Goal: Transaction & Acquisition: Purchase product/service

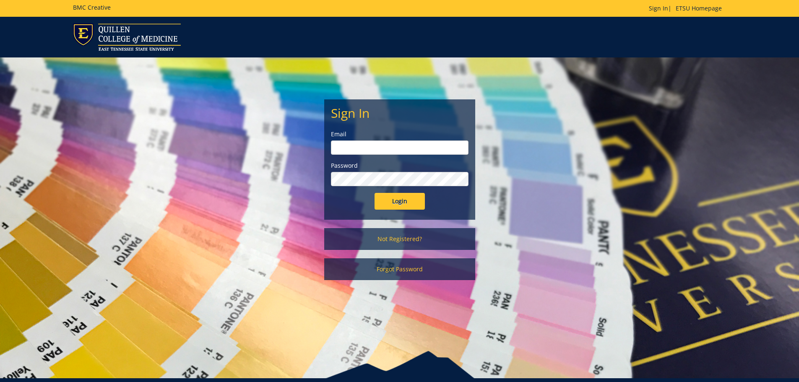
type input "mckeehan@etsu.edu"
click at [390, 204] on input "Login" at bounding box center [399, 201] width 50 height 17
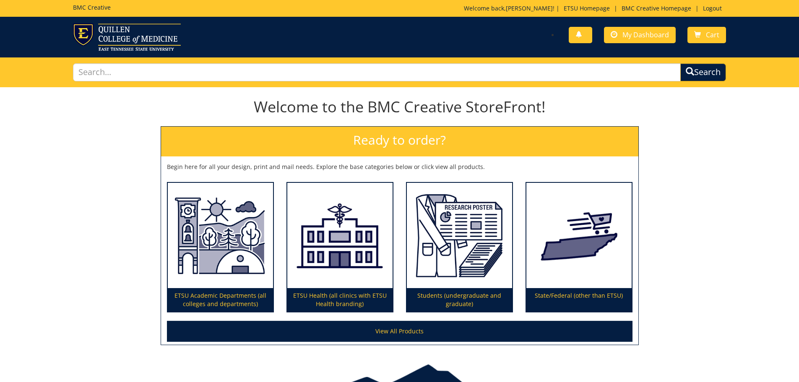
scroll to position [42, 0]
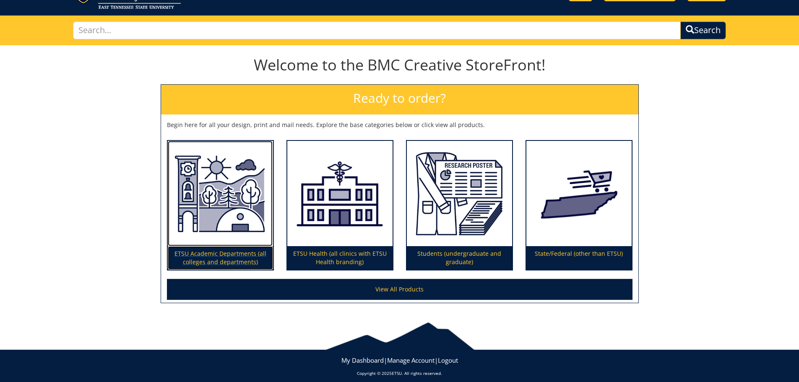
click at [226, 255] on p "ETSU Academic Departments (all colleges and departments)" at bounding box center [220, 257] width 105 height 23
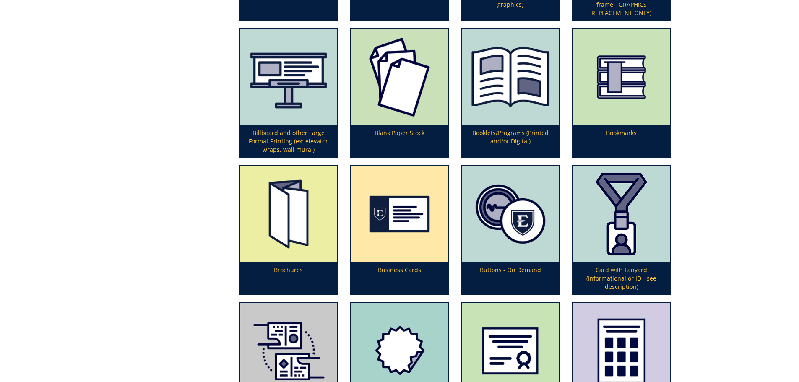
scroll to position [419, 0]
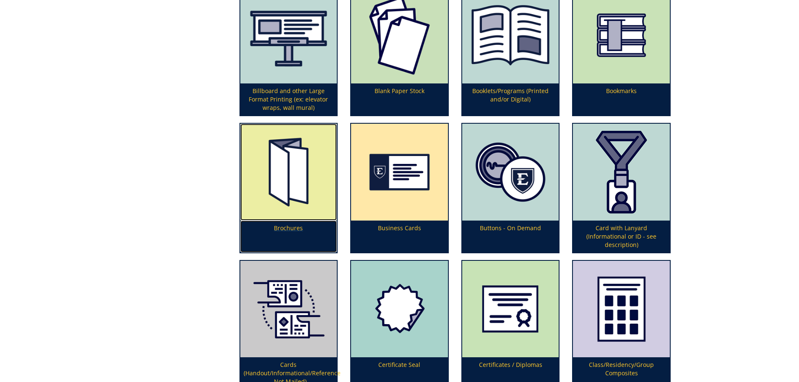
click at [293, 196] on img at bounding box center [288, 172] width 97 height 97
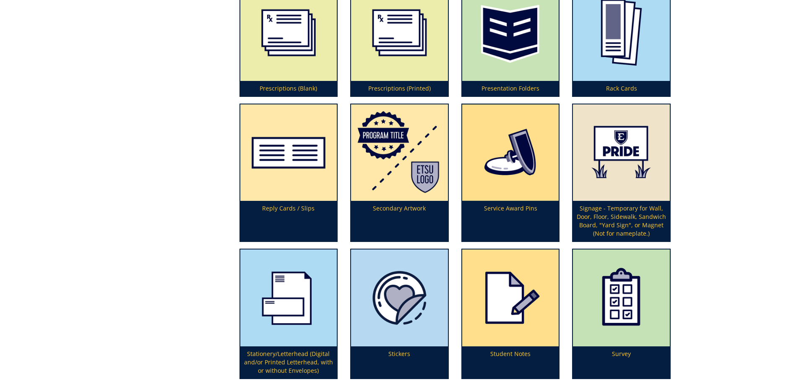
scroll to position [2347, 0]
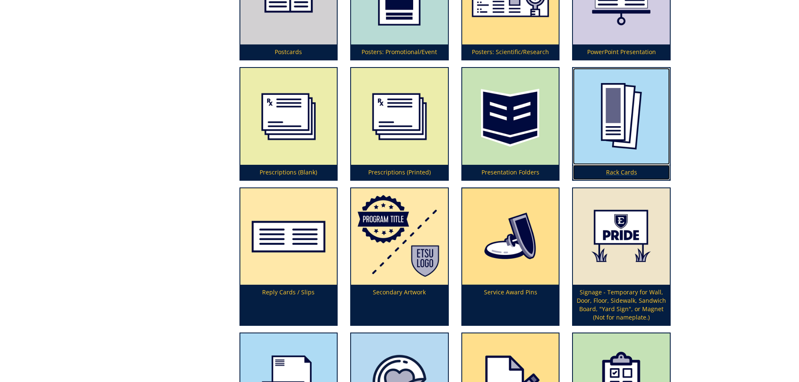
click at [631, 134] on img at bounding box center [621, 116] width 97 height 97
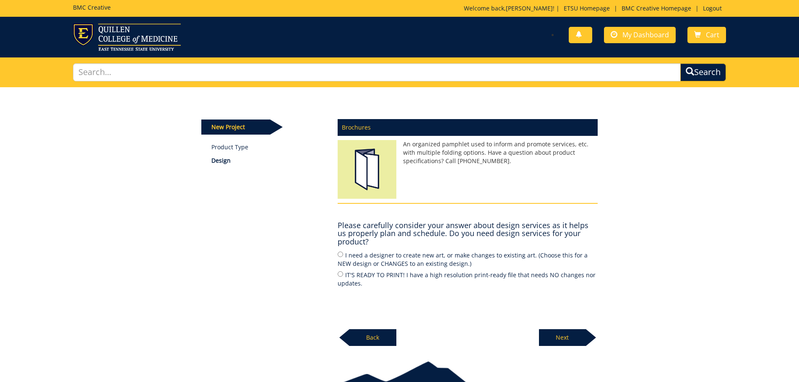
click at [368, 339] on p "Back" at bounding box center [372, 337] width 47 height 17
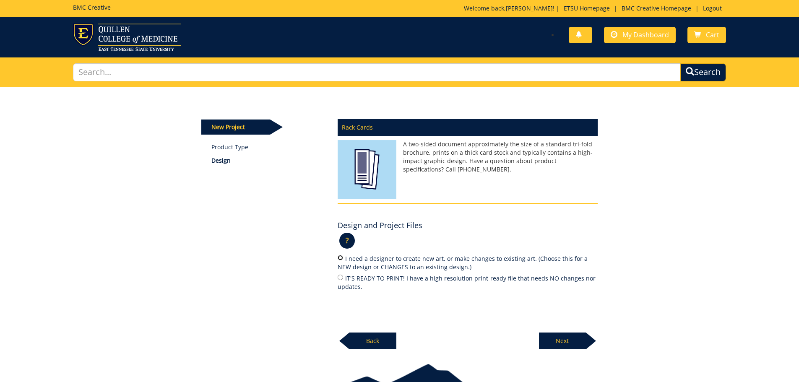
click at [340, 259] on input "I need a designer to create new art, or make changes to existing art. (Choose t…" at bounding box center [340, 257] width 5 height 5
radio input "true"
click at [550, 340] on p "Next" at bounding box center [562, 341] width 47 height 17
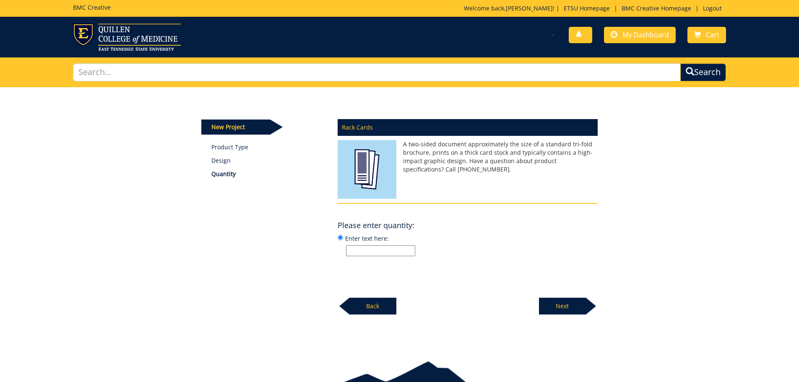
click at [351, 249] on input "Enter text here:" at bounding box center [380, 250] width 69 height 11
type input "250"
click at [253, 269] on div "New Project Product Type Design Quantity Rack Cards A two-sided document approx…" at bounding box center [399, 201] width 409 height 228
click at [566, 300] on p "Next" at bounding box center [562, 306] width 47 height 17
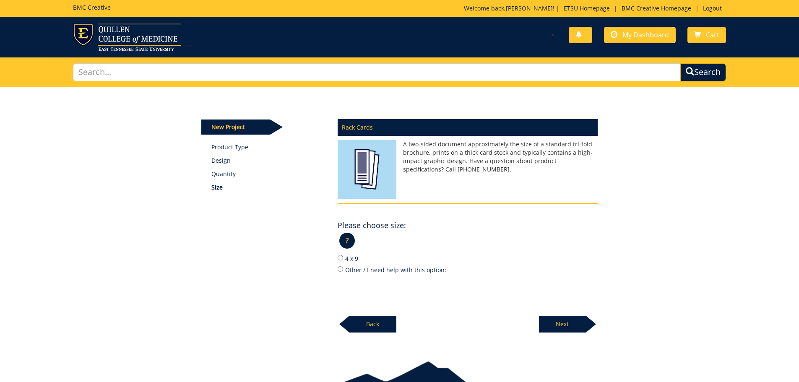
click at [346, 236] on p "?" at bounding box center [347, 241] width 16 height 16
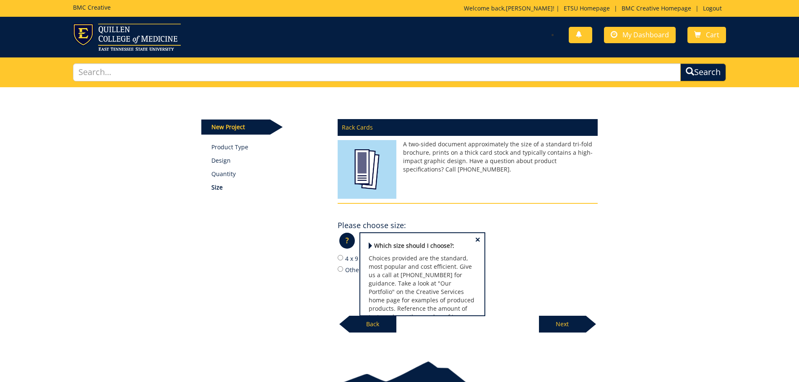
click at [311, 296] on div "New Project Product Type Design Quantity Size Rack Cards A two-sided document a…" at bounding box center [399, 210] width 409 height 246
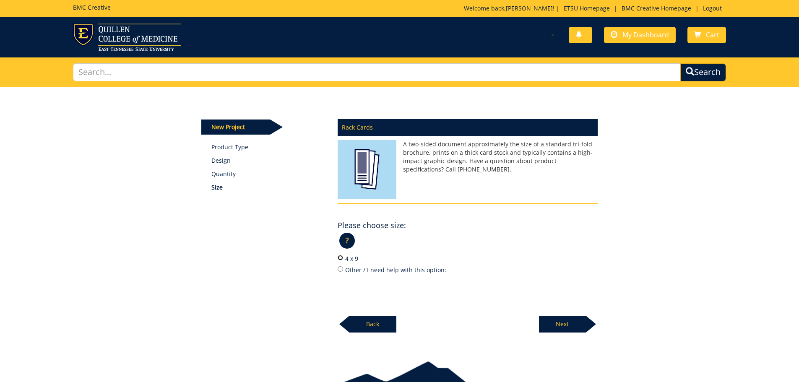
click at [341, 259] on input "4 x 9" at bounding box center [340, 257] width 5 height 5
radio input "true"
click at [342, 268] on input "Other / I need help with this option:" at bounding box center [340, 268] width 5 height 5
radio input "true"
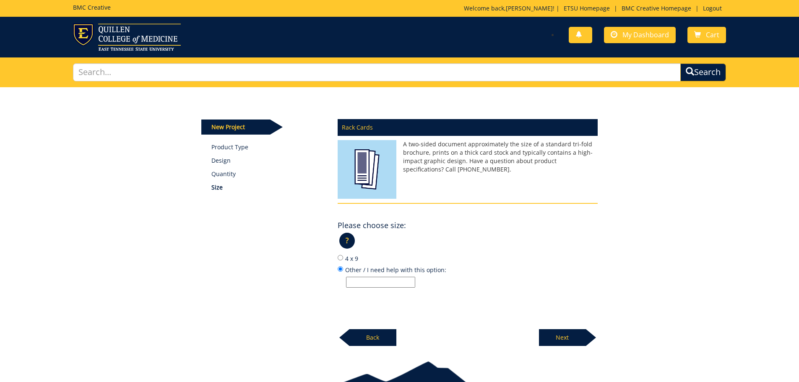
click at [548, 336] on p "Next" at bounding box center [562, 337] width 47 height 17
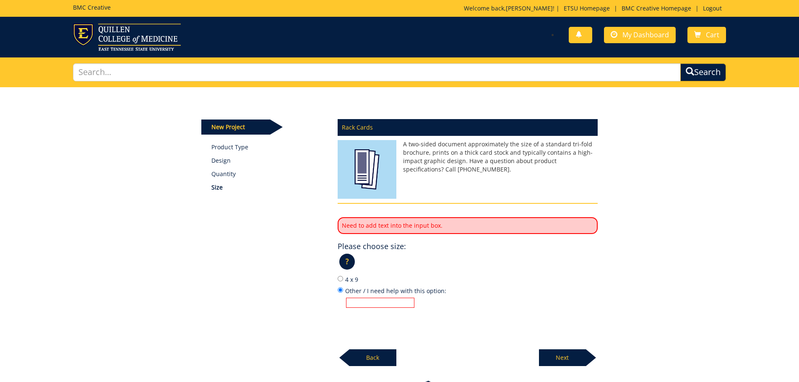
click at [390, 299] on input "Other / I need help with this option:" at bounding box center [380, 303] width 68 height 10
click at [653, 6] on link "BMC Creative Homepage" at bounding box center [656, 8] width 78 height 8
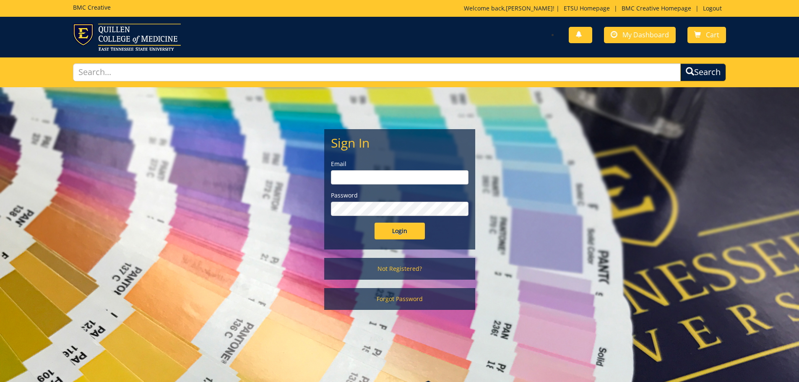
type input "[PERSON_NAME][EMAIL_ADDRESS][DOMAIN_NAME]"
click at [402, 232] on input "Login" at bounding box center [399, 231] width 50 height 17
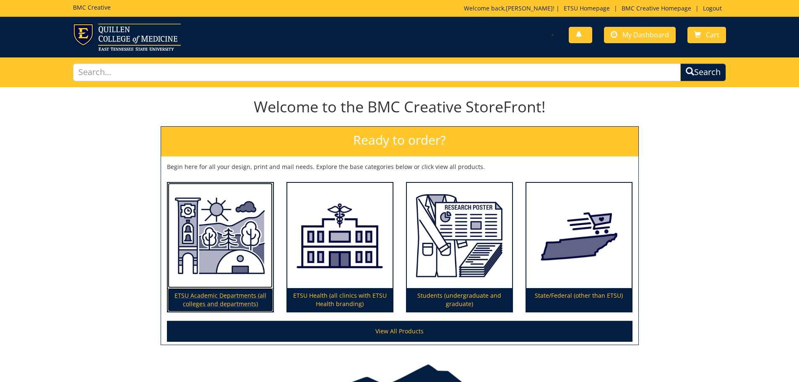
click at [214, 242] on img at bounding box center [220, 236] width 105 height 106
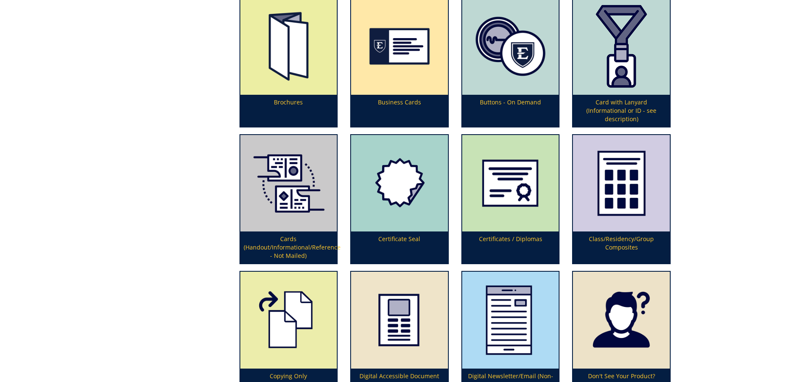
scroll to position [755, 0]
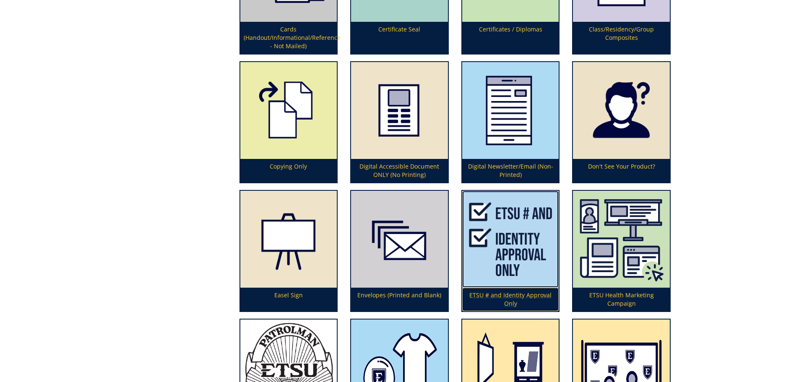
click at [517, 247] on img at bounding box center [510, 239] width 97 height 97
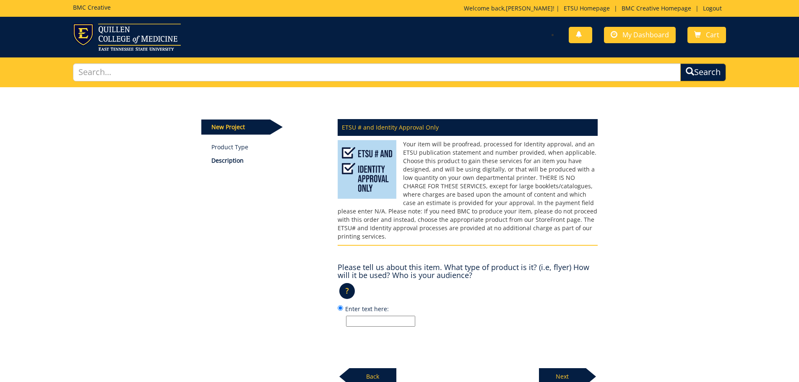
scroll to position [42, 0]
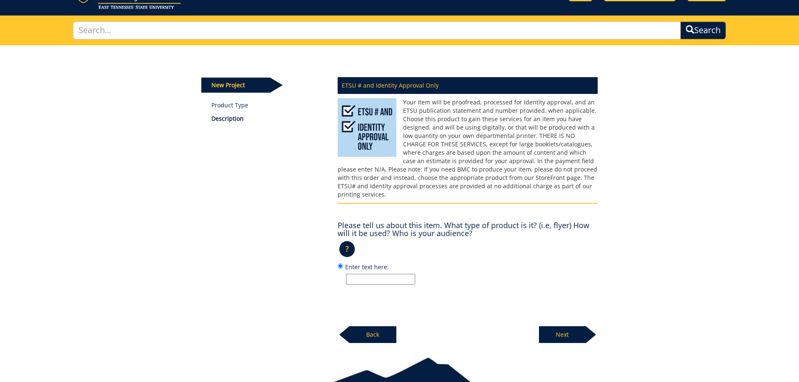
click at [402, 274] on input "Enter text here:" at bounding box center [380, 279] width 69 height 11
type input "half page ad for the Martin Center Broadway playbill - audience will be attende…"
click at [556, 327] on p "Next" at bounding box center [562, 334] width 47 height 17
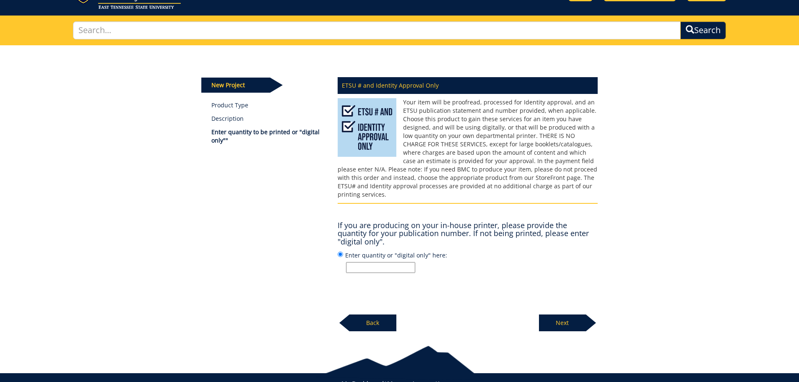
click at [378, 262] on input "Enter quantity or "digital only" here:" at bounding box center [380, 267] width 69 height 11
type input "digital only"
click at [554, 315] on p "Next" at bounding box center [562, 323] width 47 height 17
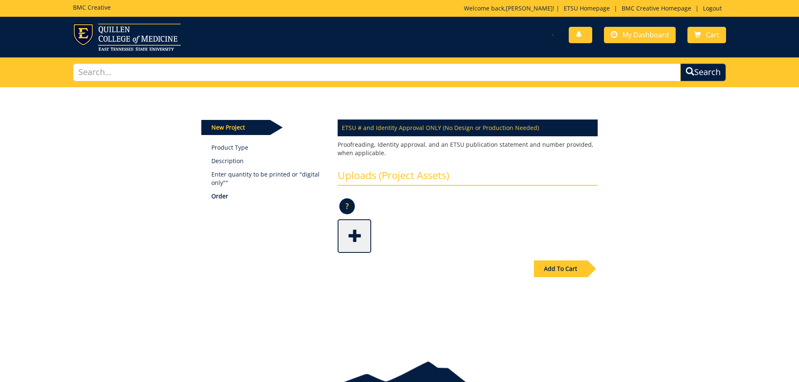
click at [351, 229] on span at bounding box center [355, 235] width 34 height 29
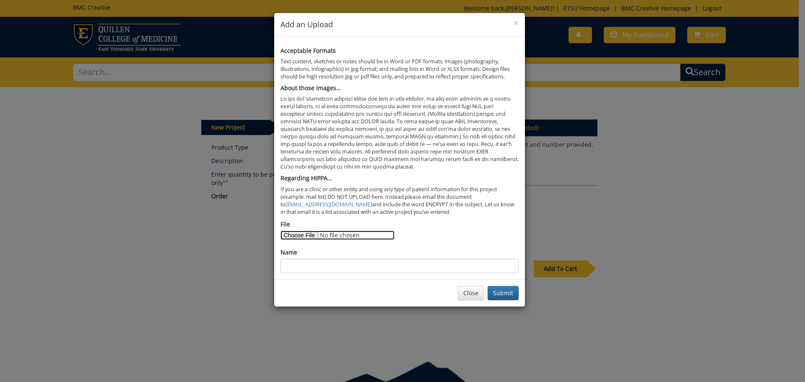
click at [295, 234] on input "File" at bounding box center [338, 235] width 114 height 9
click at [290, 234] on input "File" at bounding box center [338, 235] width 114 height 9
type input "C:\fakepath\Playbill Ad.png"
click at [361, 262] on input "Name" at bounding box center [400, 266] width 238 height 14
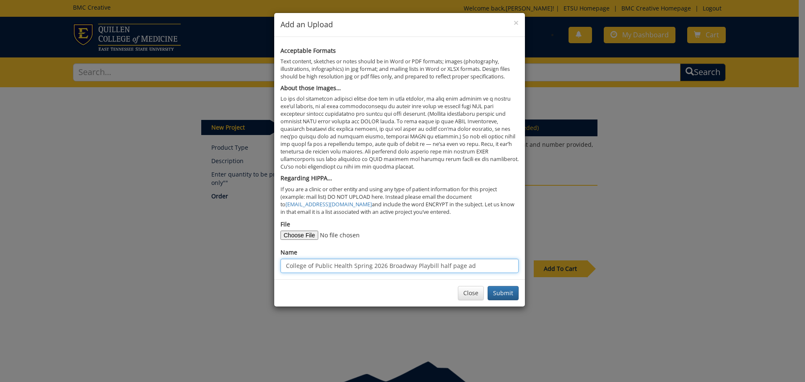
click at [385, 265] on input "College of Public Health Spring 2026 Broadway Playbill half page ad" at bounding box center [400, 266] width 238 height 14
type input "College of Public Health Spring 2026 Martin Center Broadway Playbill half page …"
click at [508, 293] on button "Submit" at bounding box center [503, 293] width 31 height 14
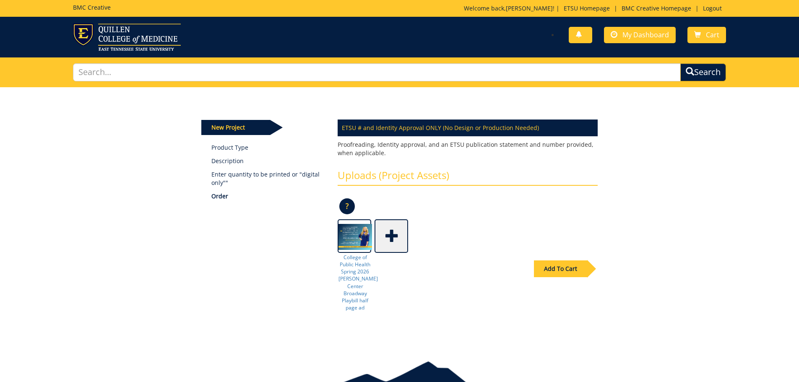
click at [556, 271] on div "Add To Cart" at bounding box center [560, 268] width 53 height 17
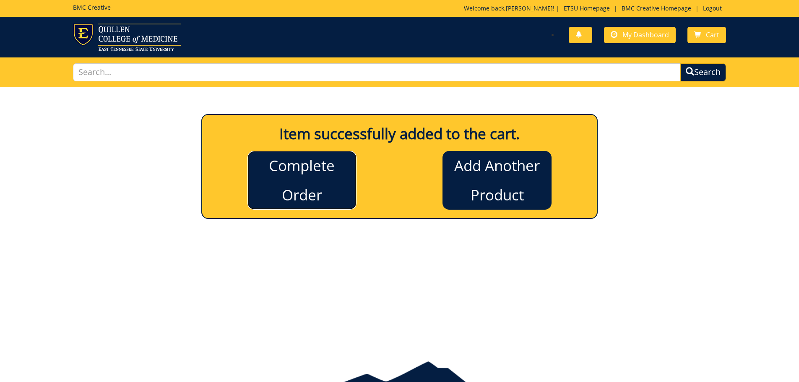
click at [325, 193] on link "Complete Order" at bounding box center [301, 180] width 109 height 59
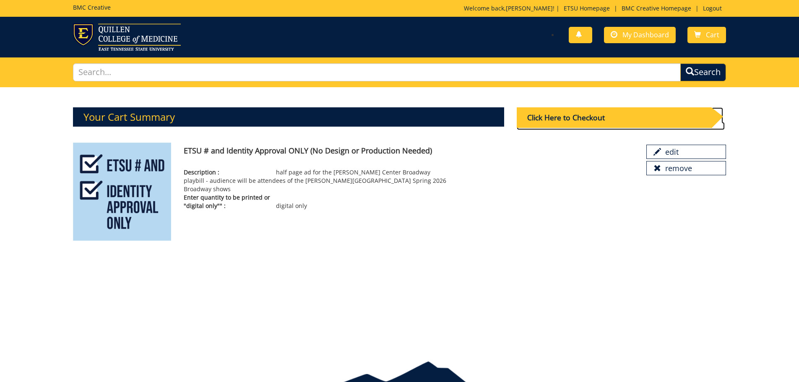
click at [555, 118] on div "Click Here to Checkout" at bounding box center [614, 117] width 195 height 21
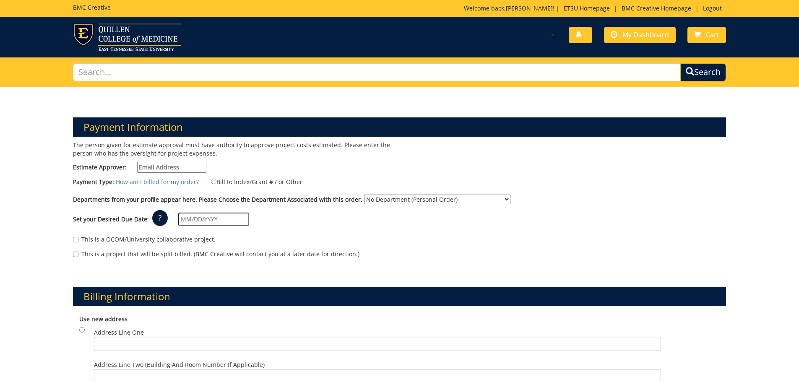
click at [197, 170] on input "Estimate Approver:" at bounding box center [171, 167] width 69 height 11
type input "[PERSON_NAME][EMAIL_ADDRESS][DOMAIN_NAME]"
click at [244, 157] on p "The person given for estimate approval must have authority to approve project c…" at bounding box center [233, 149] width 320 height 17
click at [211, 182] on input "Bill to Index/Grant # / or Other" at bounding box center [213, 181] width 5 height 5
radio input "true"
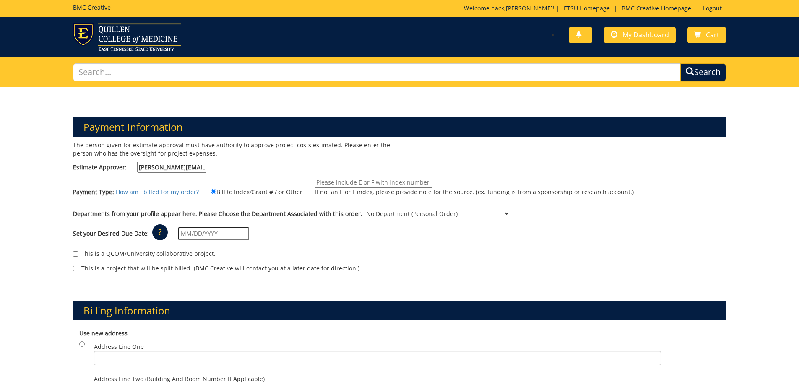
click at [339, 189] on p "If not an E or F index, please provide note for the source. (ex. funding is fro…" at bounding box center [474, 192] width 319 height 8
click at [339, 188] on input "If not an E or F index, please provide note for the source. (ex. funding is fro…" at bounding box center [373, 182] width 117 height 11
click at [339, 184] on input "If not an E or F index, please provide note for the source. (ex. funding is fro…" at bounding box center [373, 182] width 117 height 11
click at [374, 213] on select "No Department (Personal Order) [PERSON_NAME] Office - College of Public Health" at bounding box center [437, 214] width 146 height 10
select select "58"
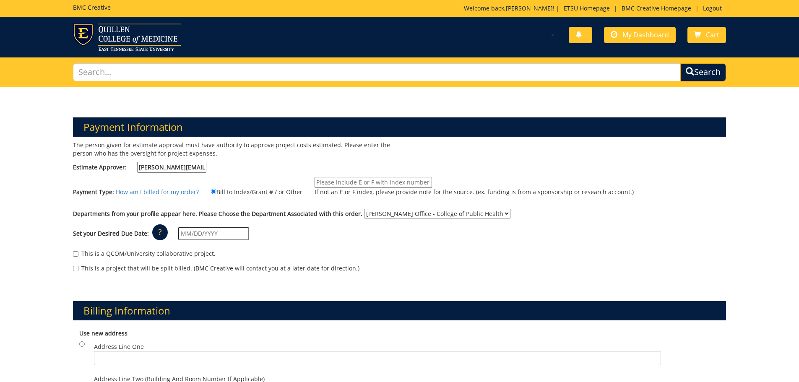
click at [364, 209] on select "No Department (Personal Order) [PERSON_NAME] Office - College of Public Health" at bounding box center [437, 214] width 146 height 10
click at [319, 230] on div "Set your Desired Due Date: ? × How long will my project take to finish? : Pleas…" at bounding box center [400, 233] width 666 height 23
click at [161, 234] on p "?" at bounding box center [160, 232] width 16 height 16
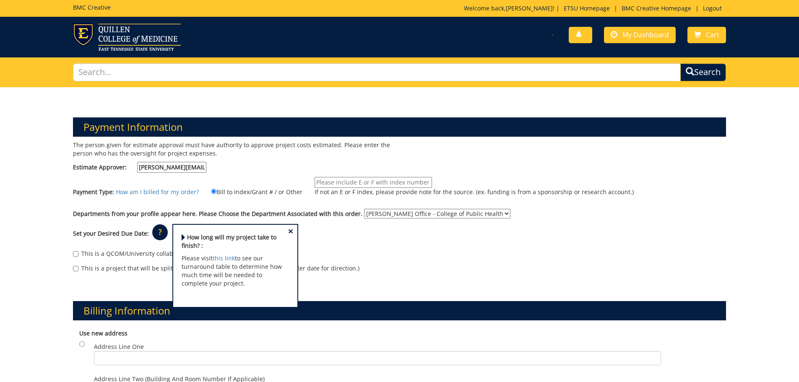
click at [364, 259] on div "This is a QCOM/University collaborative project." at bounding box center [399, 256] width 653 height 13
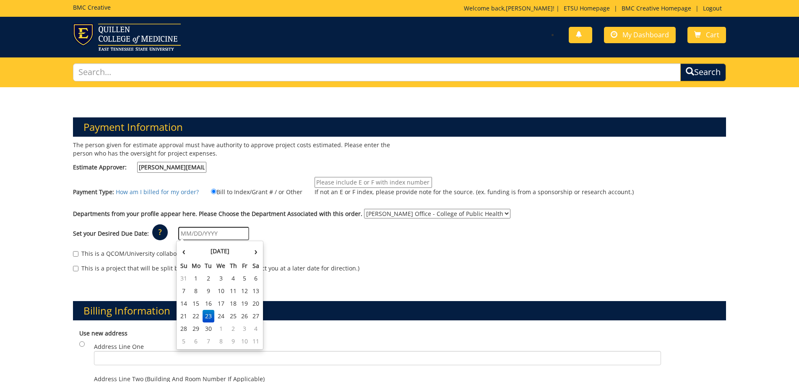
click at [194, 235] on input "text" at bounding box center [213, 233] width 71 height 13
click at [255, 256] on th "›" at bounding box center [255, 251] width 11 height 17
click at [234, 312] on td "23" at bounding box center [233, 316] width 12 height 13
type input "[DATE]"
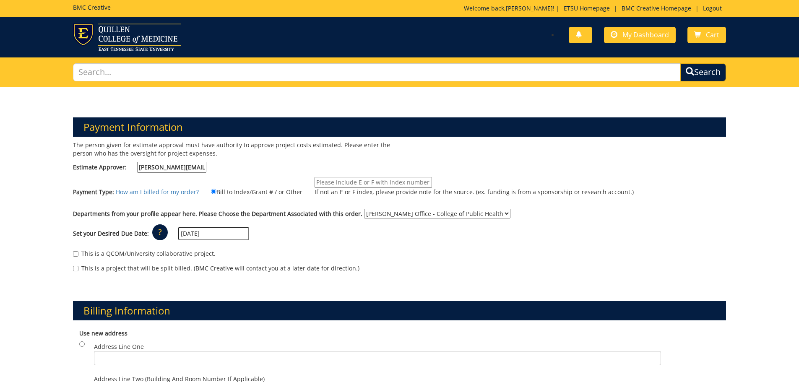
click at [265, 243] on div "Set your Desired Due Date: ? × How long will my project take to finish? : Pleas…" at bounding box center [400, 233] width 666 height 23
click at [320, 244] on div "Set your Desired Due Date: ? × How long will my project take to finish? : Pleas…" at bounding box center [400, 233] width 666 height 23
click at [338, 185] on input "If not an E or F index, please provide note for the source. (ex. funding is fro…" at bounding box center [373, 182] width 117 height 11
type input "E38000"
click at [325, 240] on div "Set your Desired Due Date: ? × How long will my project take to finish? : Pleas…" at bounding box center [400, 233] width 666 height 23
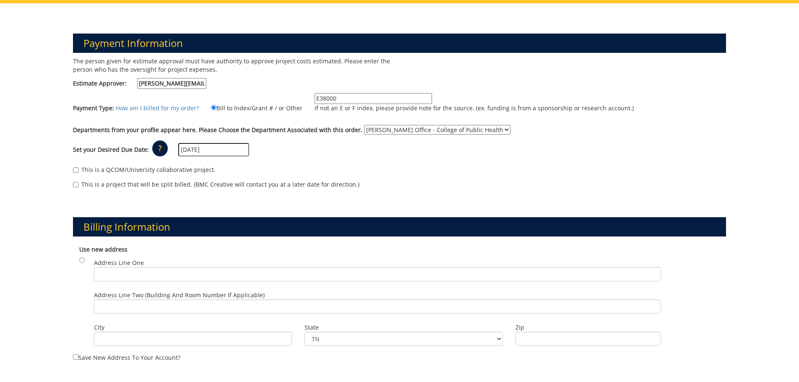
scroll to position [168, 0]
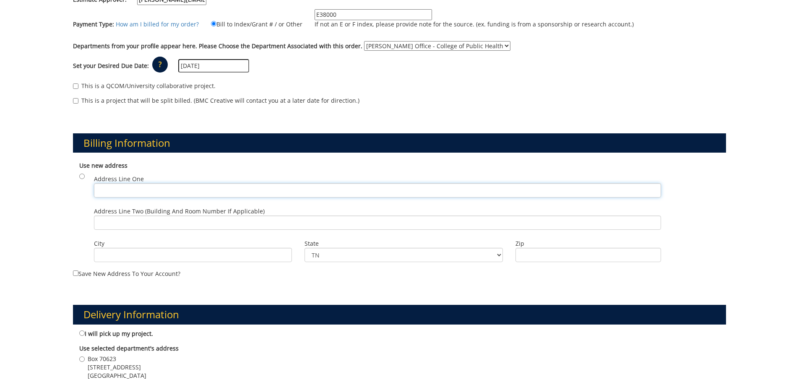
click at [104, 187] on input "Address Line One" at bounding box center [377, 190] width 567 height 14
type input "PO Box 70623"
type input "Johnson City"
type input "37614"
click at [79, 177] on input "radio" at bounding box center [81, 176] width 5 height 5
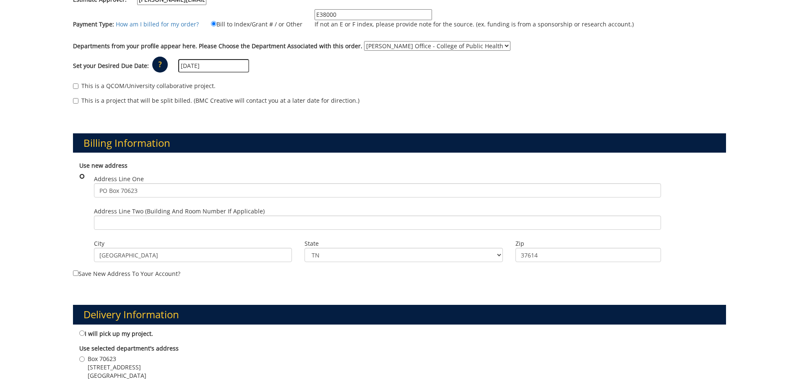
radio input "true"
click at [77, 273] on input "Save new address to your account?" at bounding box center [75, 272] width 5 height 5
checkbox input "true"
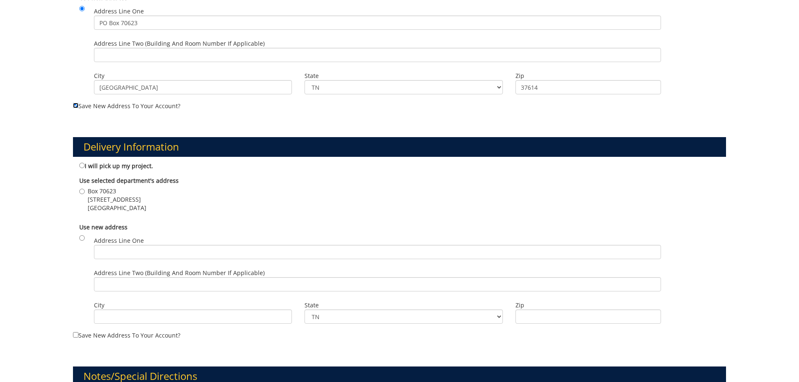
scroll to position [377, 0]
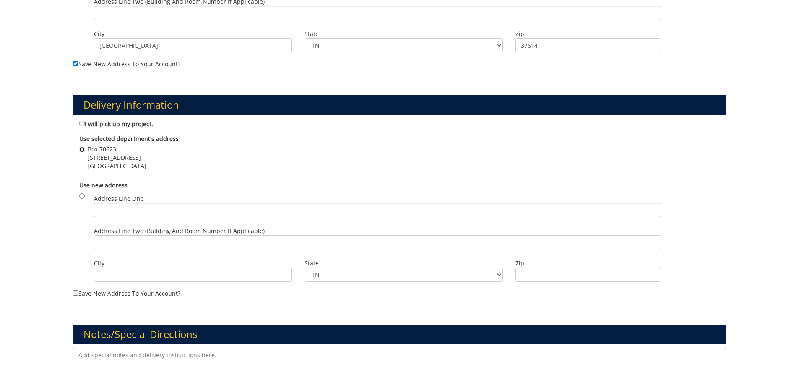
click at [82, 149] on input "Box 70623 914 W. Maple Street Johnson City , TN 37614" at bounding box center [81, 149] width 5 height 5
radio input "true"
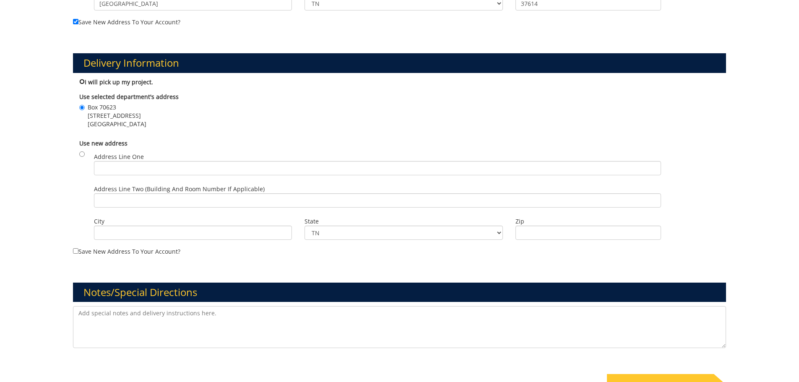
click at [81, 81] on input "I will pick up my project." at bounding box center [81, 81] width 5 height 5
radio input "true"
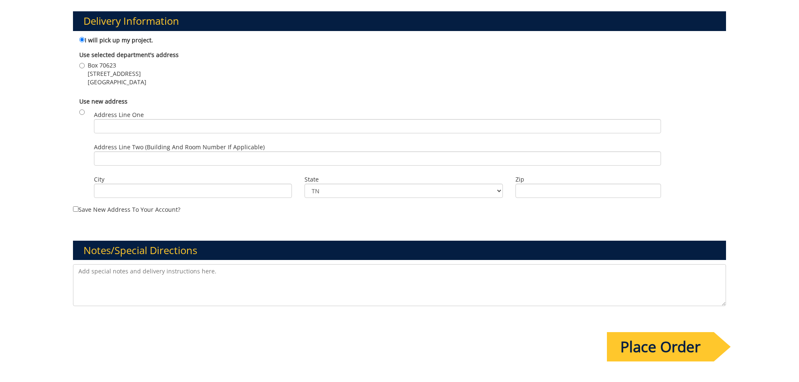
click at [100, 279] on textarea at bounding box center [399, 285] width 653 height 42
type textarea "Seeking approval for playbill ad before submitting to the Martin Center for pri…"
click at [633, 344] on input "Place Order" at bounding box center [660, 346] width 107 height 29
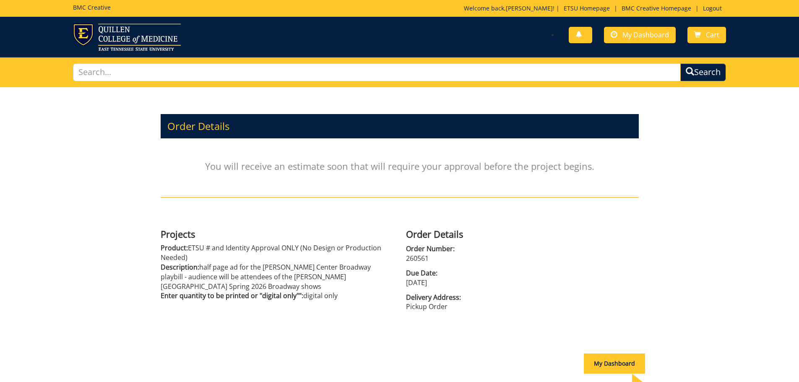
click at [66, 317] on div "Order Details You will receive an estimate soon that will require your approval…" at bounding box center [399, 240] width 799 height 307
click at [628, 39] on link "My Dashboard" at bounding box center [640, 35] width 72 height 16
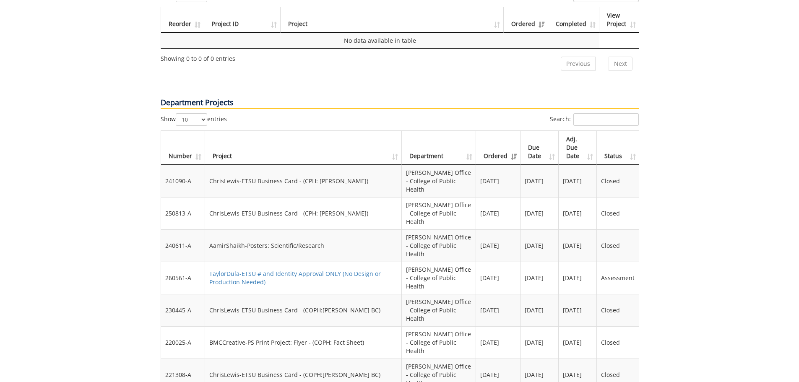
scroll to position [629, 0]
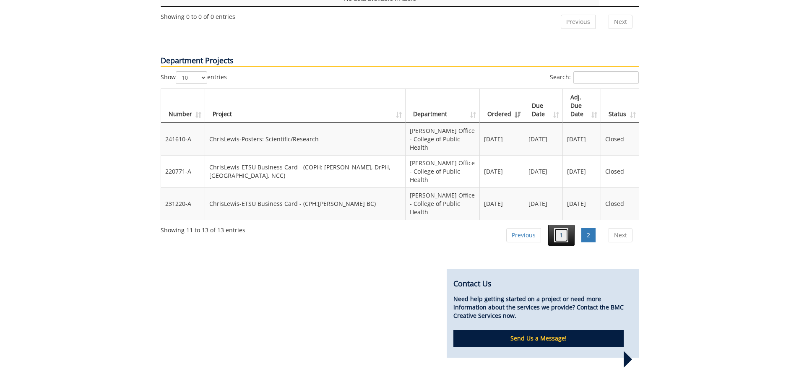
click at [560, 228] on link "1" at bounding box center [561, 235] width 14 height 14
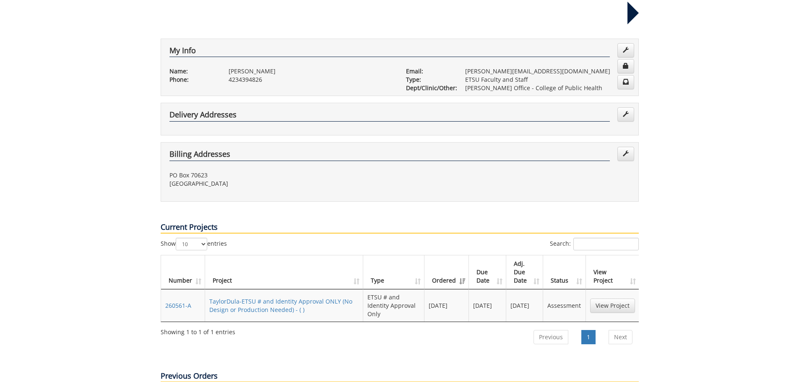
scroll to position [0, 0]
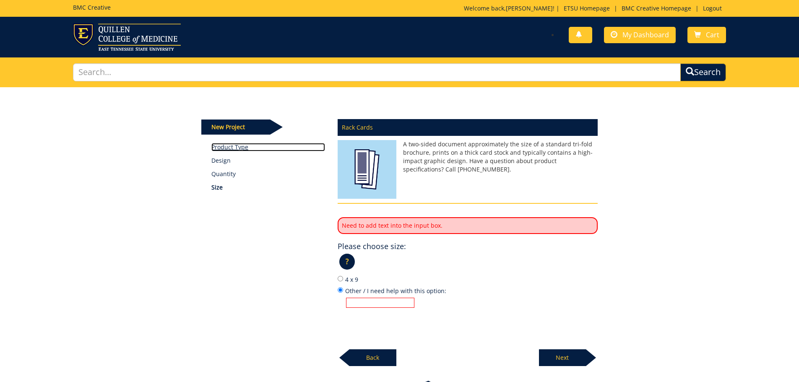
click at [232, 149] on link "Product Type" at bounding box center [268, 147] width 114 height 8
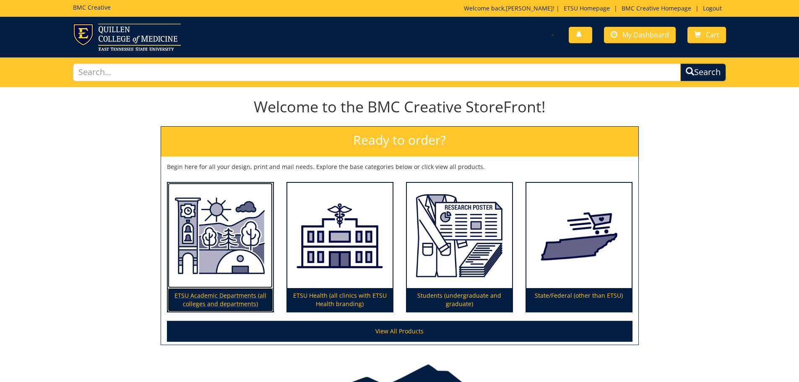
click at [205, 254] on img at bounding box center [220, 236] width 105 height 106
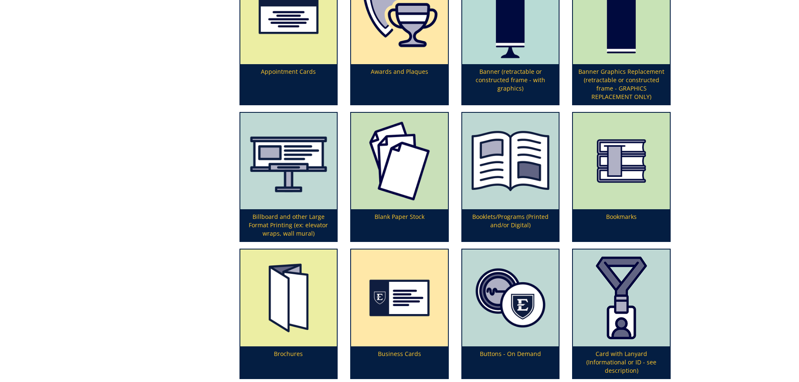
scroll to position [335, 0]
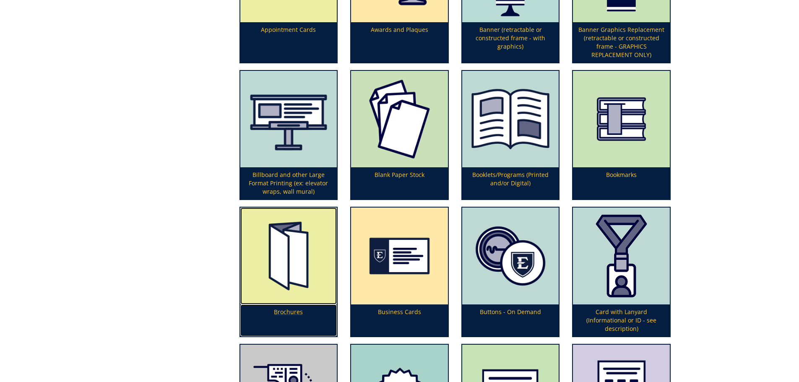
click at [262, 271] on img at bounding box center [288, 256] width 97 height 97
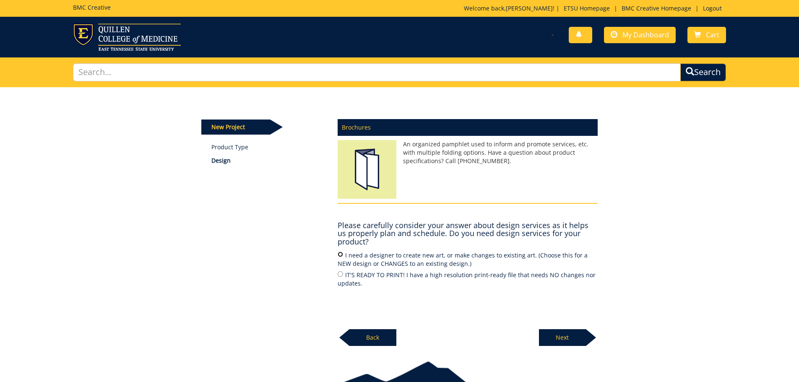
click at [341, 253] on input "I need a designer to create new art, or make changes to existing art. (Choose t…" at bounding box center [340, 254] width 5 height 5
radio input "true"
click at [587, 341] on div at bounding box center [591, 337] width 10 height 17
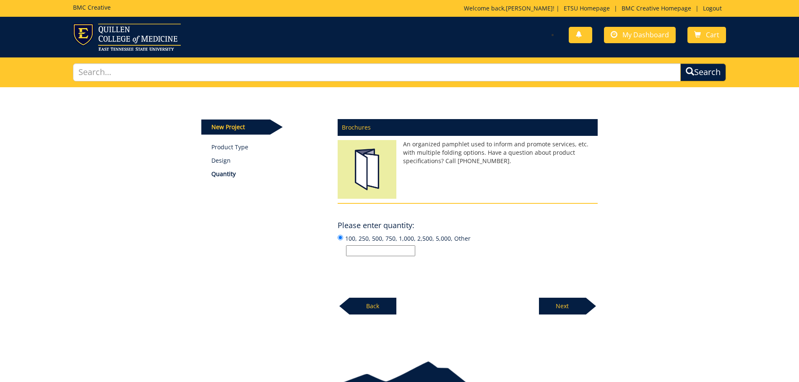
click at [393, 257] on div "Brochures An organized pamphlet used to inform and promote services, etc. with …" at bounding box center [467, 214] width 273 height 201
click at [392, 252] on input "100, 250, 500, 750, 1,000, 2,500, 5,000, Other" at bounding box center [380, 250] width 69 height 11
type input "250"
click at [683, 296] on div "New Project Product Type Design Quantity Brochures An organized pamphlet used t…" at bounding box center [399, 217] width 799 height 260
click at [572, 303] on p "Next" at bounding box center [562, 306] width 47 height 17
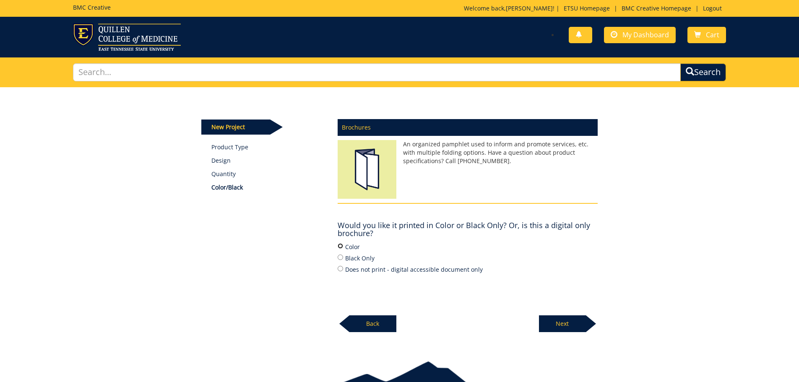
click at [339, 244] on input "Color" at bounding box center [340, 245] width 5 height 5
radio input "true"
click at [568, 332] on p "Next" at bounding box center [562, 323] width 47 height 17
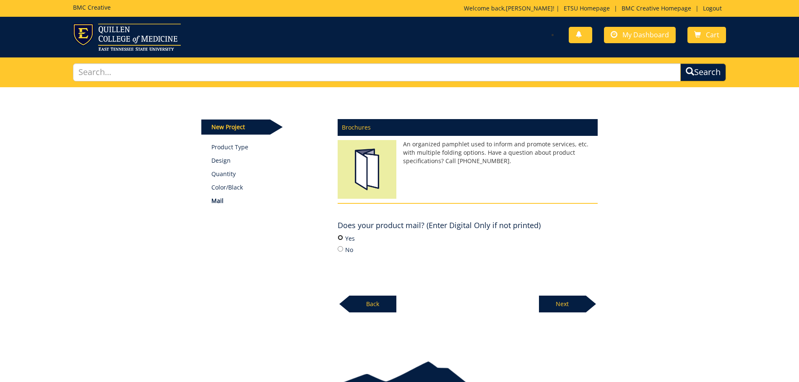
click at [342, 237] on input "Yes" at bounding box center [340, 237] width 5 height 5
radio input "true"
click at [555, 299] on p "Next" at bounding box center [562, 304] width 47 height 17
click at [377, 299] on p "Back" at bounding box center [372, 304] width 47 height 17
click at [339, 248] on input "No" at bounding box center [340, 248] width 5 height 5
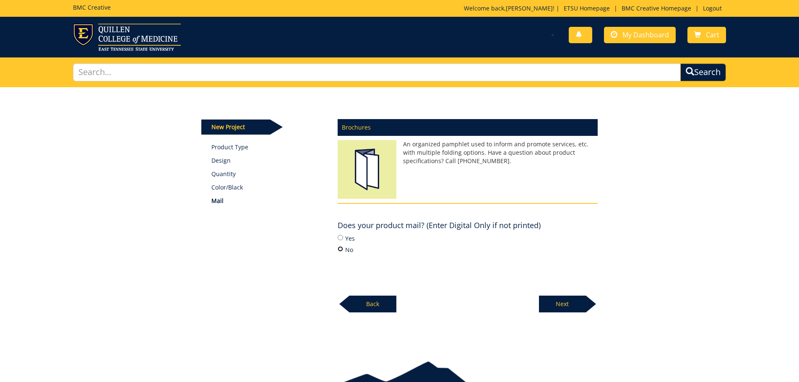
radio input "true"
click at [564, 312] on p "Next" at bounding box center [562, 304] width 47 height 17
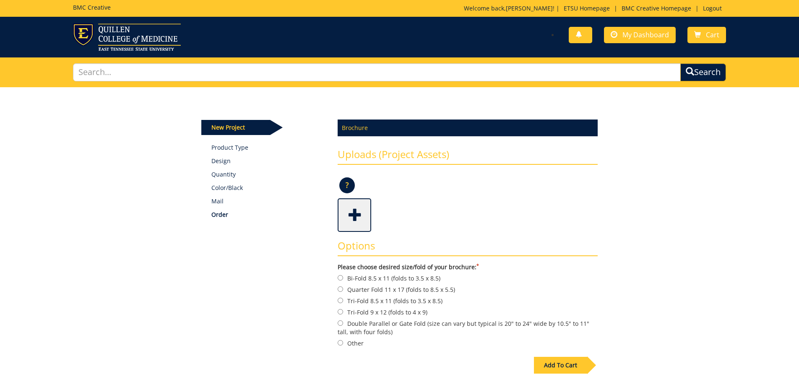
scroll to position [42, 0]
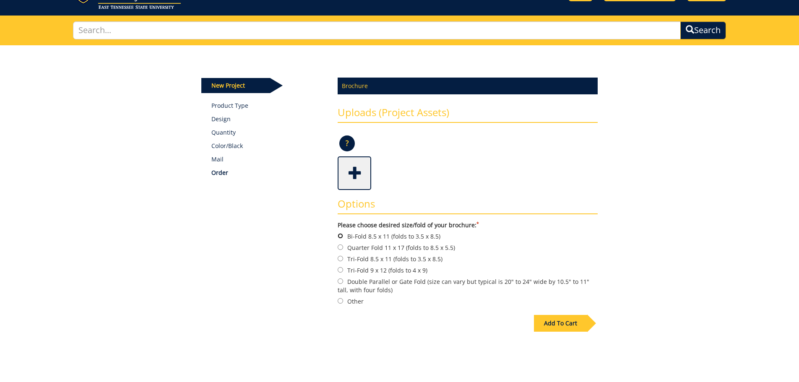
click at [341, 235] on input "Bi-Fold 8.5 x 11 (folds to 3.5 x 8.5)" at bounding box center [340, 235] width 5 height 5
radio input "true"
click at [548, 325] on div "Add To Cart" at bounding box center [560, 323] width 53 height 17
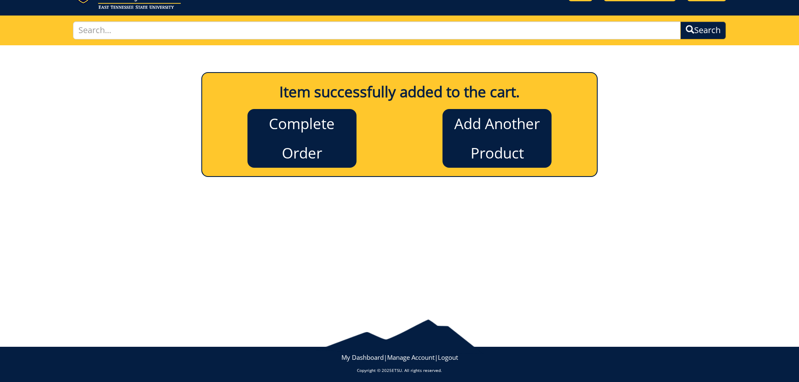
scroll to position [0, 0]
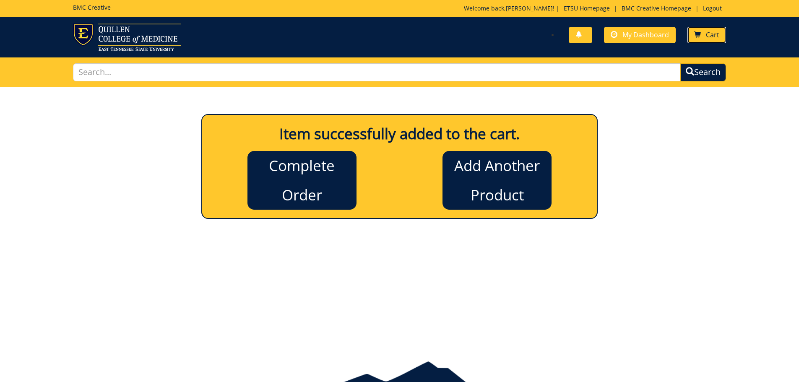
click at [701, 36] on link "Cart" at bounding box center [706, 35] width 39 height 16
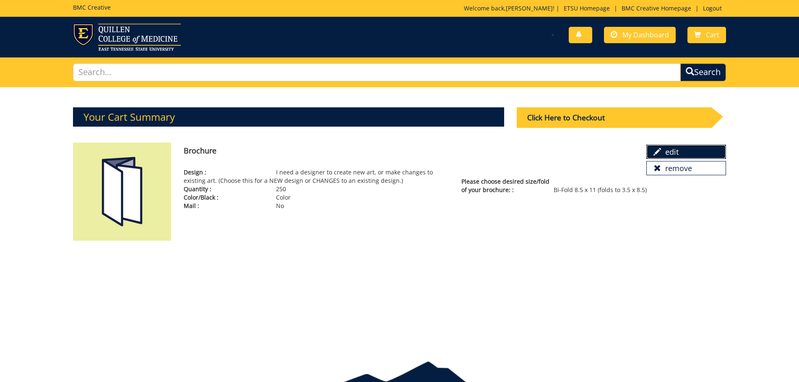
click at [679, 149] on link "edit" at bounding box center [686, 152] width 80 height 14
click at [131, 189] on img at bounding box center [122, 192] width 99 height 99
click at [588, 116] on div "Click Here to Checkout" at bounding box center [614, 117] width 195 height 21
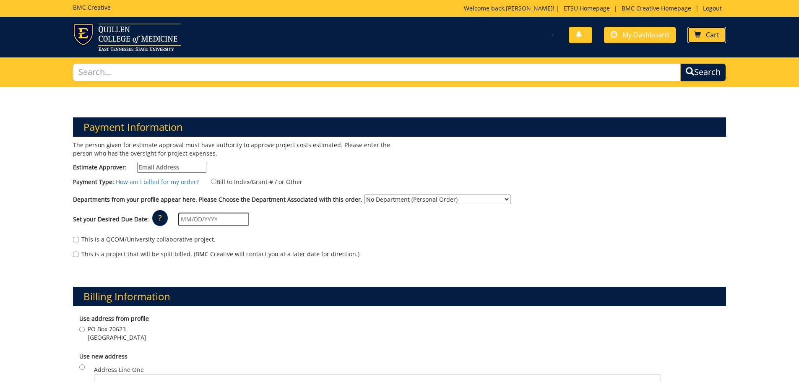
click at [709, 29] on link "Cart" at bounding box center [706, 35] width 39 height 16
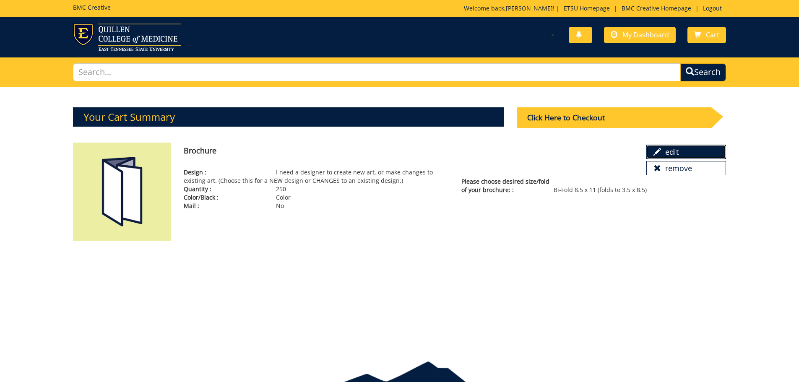
click at [673, 146] on link "edit" at bounding box center [686, 152] width 80 height 14
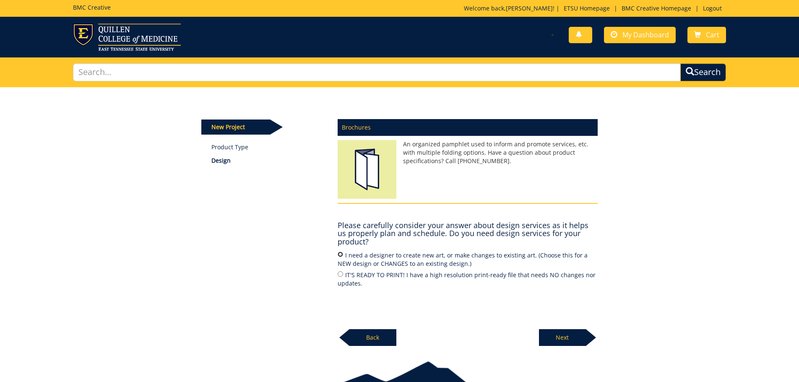
click at [340, 256] on input "I need a designer to create new art, or make changes to existing art. (Choose t…" at bounding box center [340, 254] width 5 height 5
radio input "true"
click at [551, 336] on p "Next" at bounding box center [562, 337] width 47 height 17
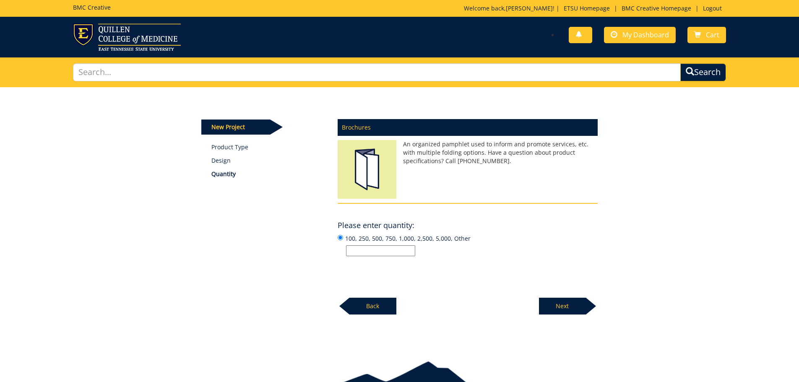
click at [397, 248] on input "100, 250, 500, 750, 1,000, 2,500, 5,000, Other" at bounding box center [380, 250] width 69 height 11
type input "250"
click at [559, 302] on p "Next" at bounding box center [562, 306] width 47 height 17
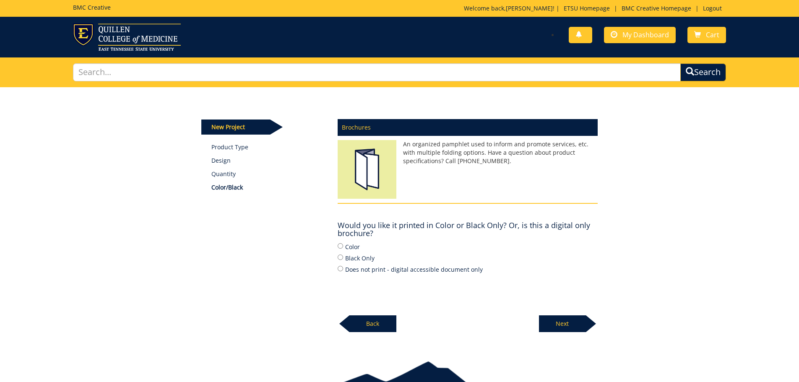
click at [349, 247] on label "Color" at bounding box center [468, 246] width 260 height 9
click at [343, 247] on input "Color" at bounding box center [340, 245] width 5 height 5
radio input "true"
click at [556, 317] on p "Next" at bounding box center [562, 323] width 47 height 17
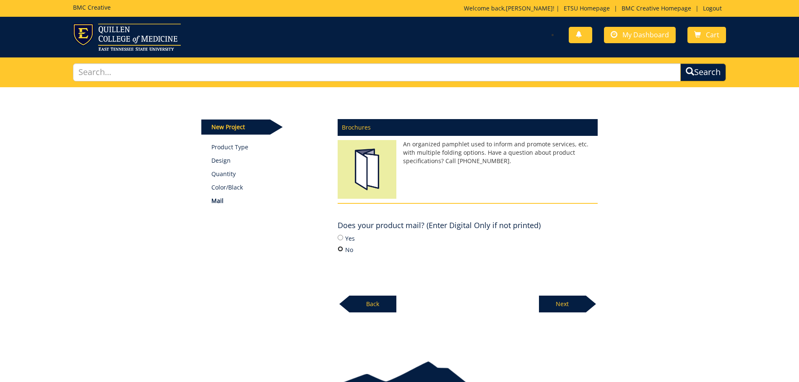
click at [338, 248] on input "No" at bounding box center [340, 248] width 5 height 5
radio input "true"
click at [576, 307] on p "Next" at bounding box center [562, 304] width 47 height 17
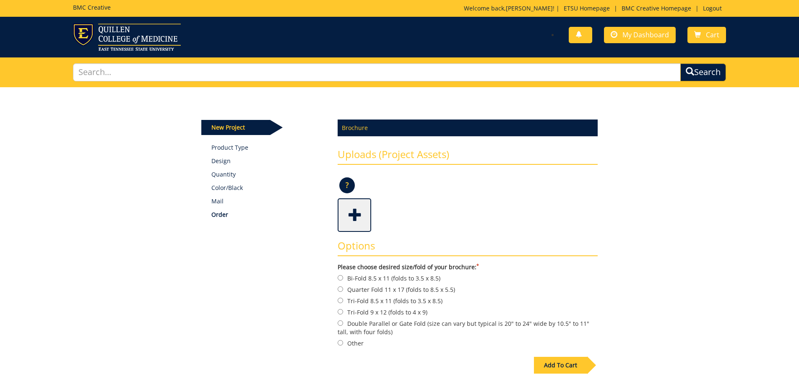
click at [349, 216] on span at bounding box center [355, 214] width 34 height 29
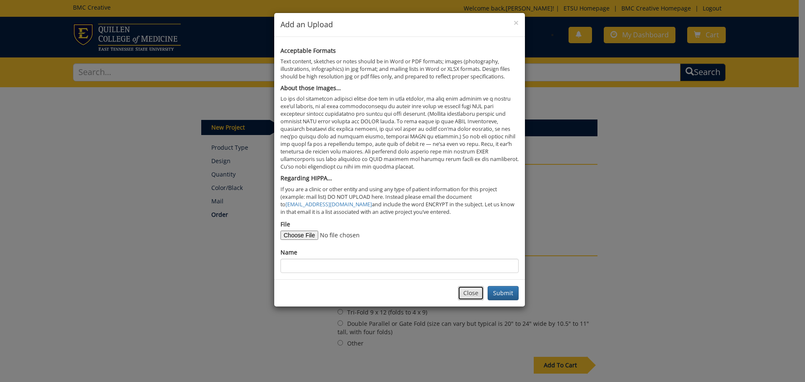
click at [475, 295] on button "Close" at bounding box center [471, 293] width 26 height 14
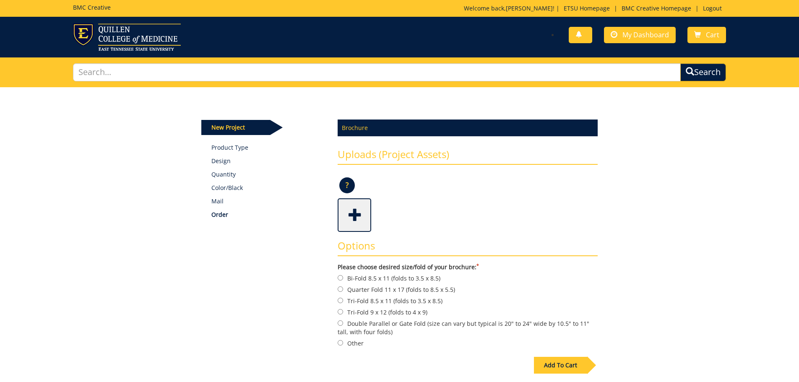
click at [346, 183] on p "?" at bounding box center [347, 185] width 16 height 16
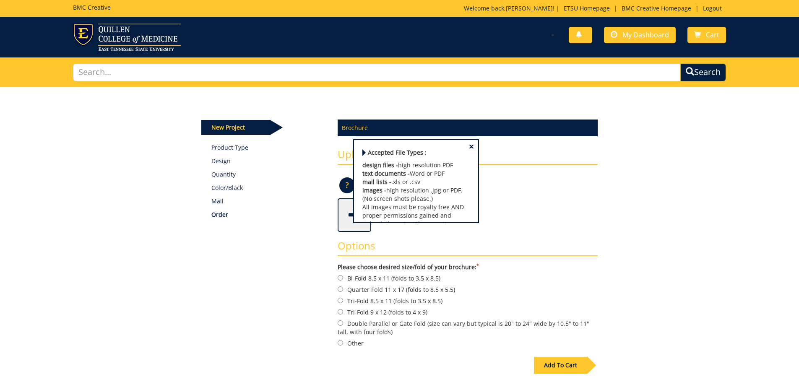
click at [546, 205] on div at bounding box center [468, 215] width 260 height 34
